Goal: Task Accomplishment & Management: Manage account settings

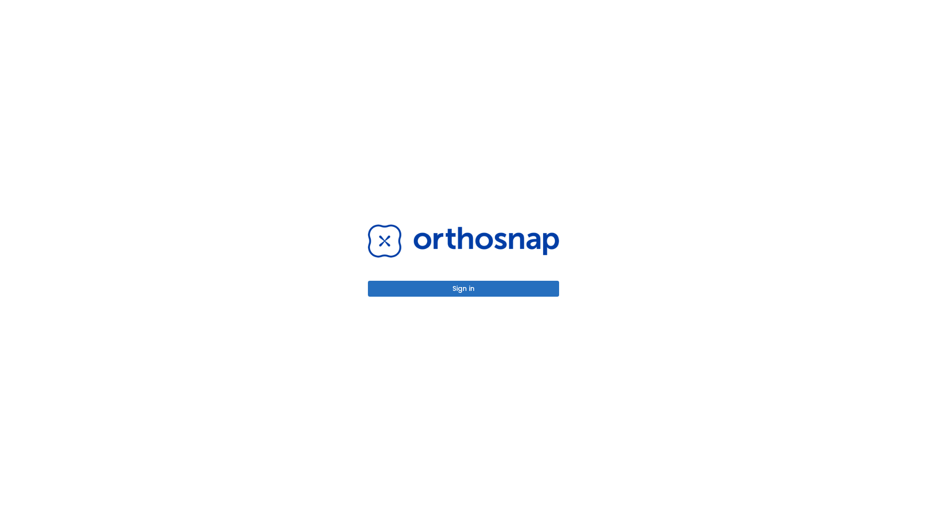
click at [463, 289] on button "Sign in" at bounding box center [463, 289] width 191 height 16
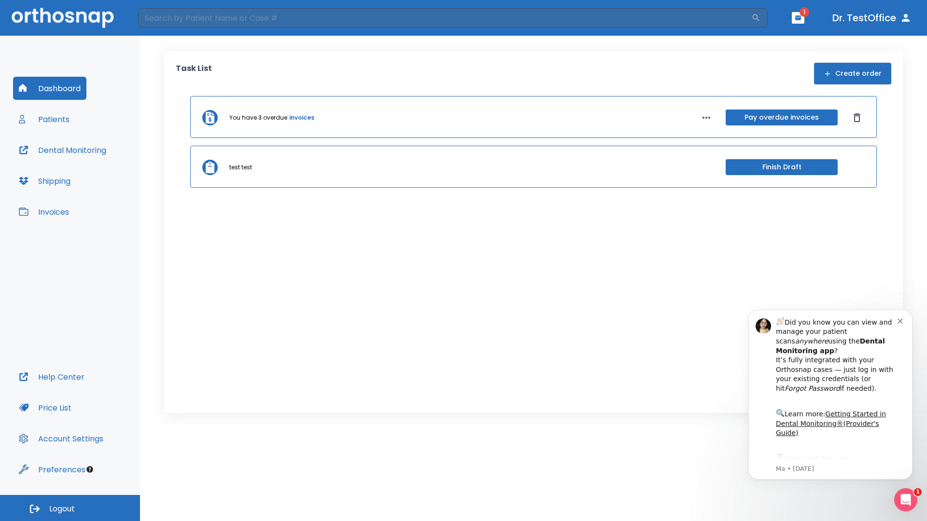
click at [70, 508] on span "Logout" at bounding box center [62, 509] width 26 height 11
